Goal: Task Accomplishment & Management: Manage account settings

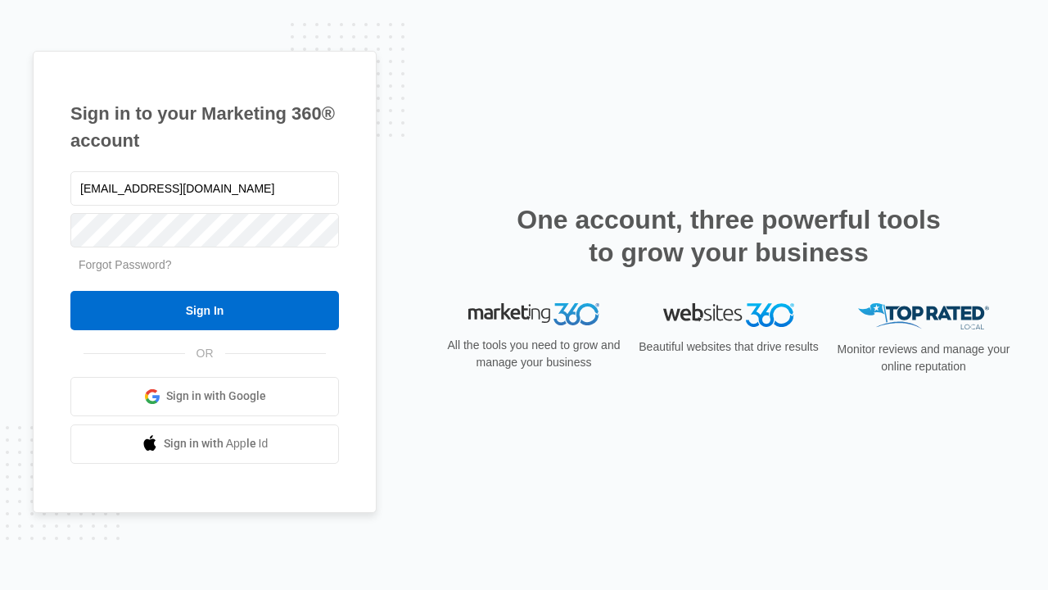
type input "[EMAIL_ADDRESS][DOMAIN_NAME]"
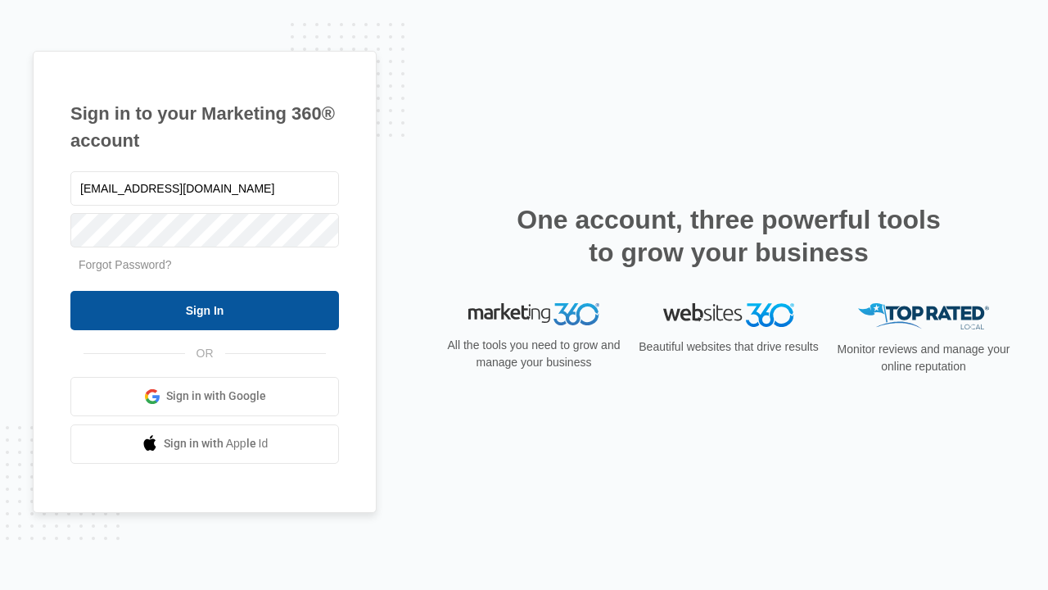
click at [205, 309] on input "Sign In" at bounding box center [204, 310] width 269 height 39
